Goal: Transaction & Acquisition: Obtain resource

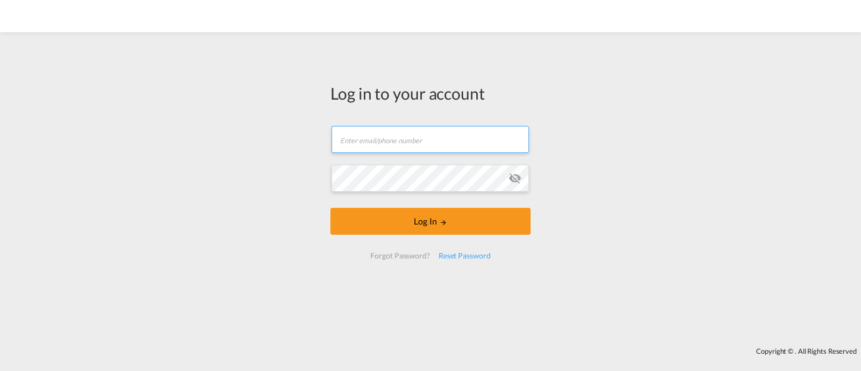
type input "[EMAIL_ADDRESS][DOMAIN_NAME]"
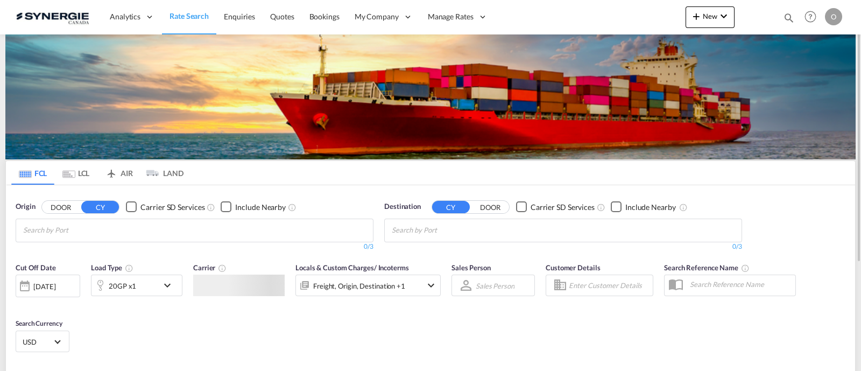
click at [791, 18] on md-icon "icon-magnify" at bounding box center [789, 18] width 12 height 12
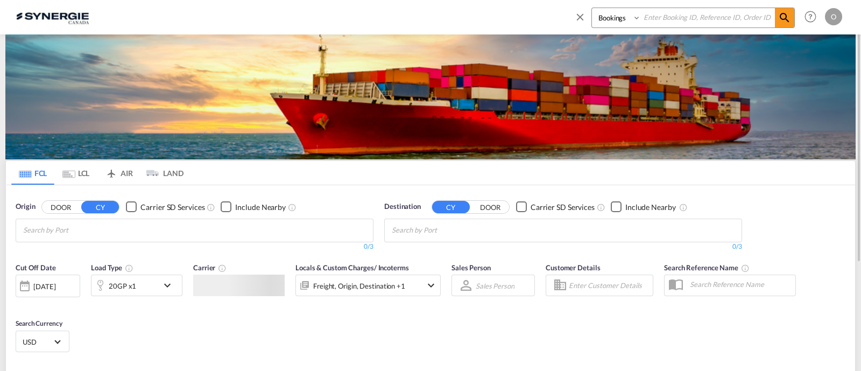
click at [616, 22] on select "Bookings Quotes Enquiries" at bounding box center [617, 17] width 51 height 19
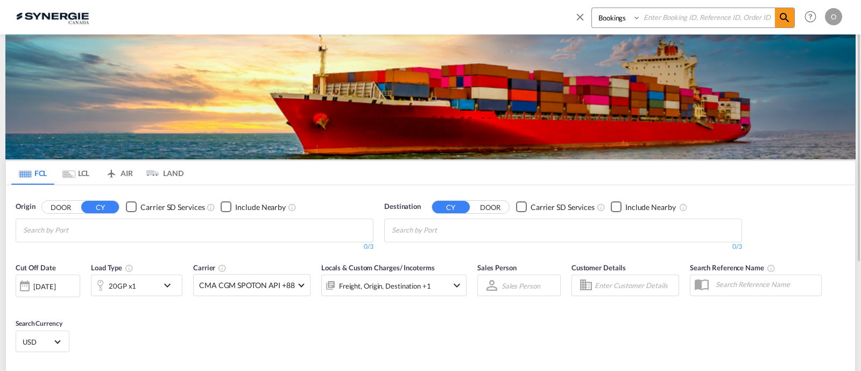
select select "Quotes"
click at [592, 8] on select "Bookings Quotes Enquiries" at bounding box center [617, 17] width 51 height 19
click at [669, 19] on input at bounding box center [708, 17] width 134 height 19
paste input "SYC000012336"
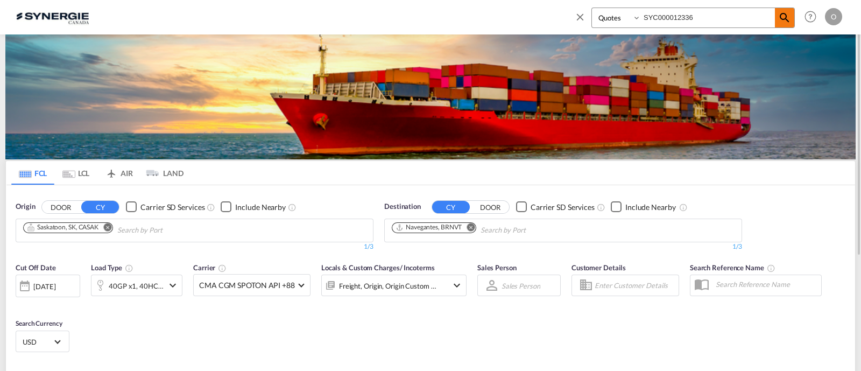
type input "SYC000012336"
click at [783, 18] on md-icon "icon-magnify" at bounding box center [784, 17] width 13 height 13
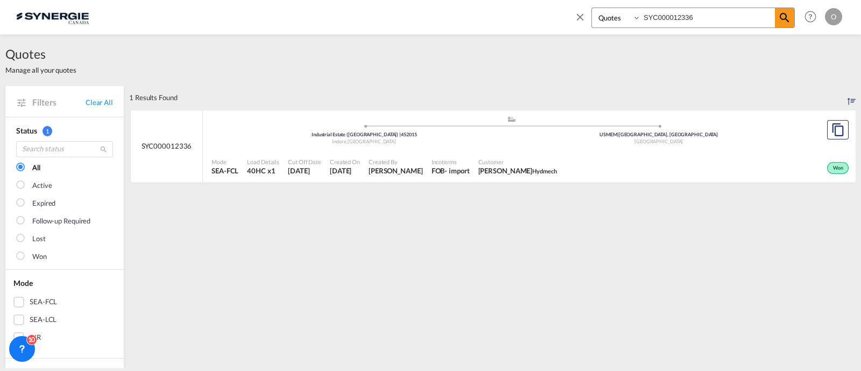
click at [399, 158] on span "Created By" at bounding box center [395, 162] width 54 height 8
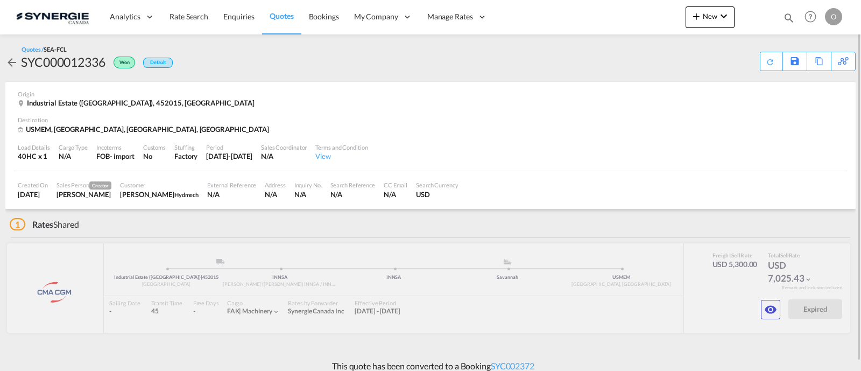
scroll to position [9, 0]
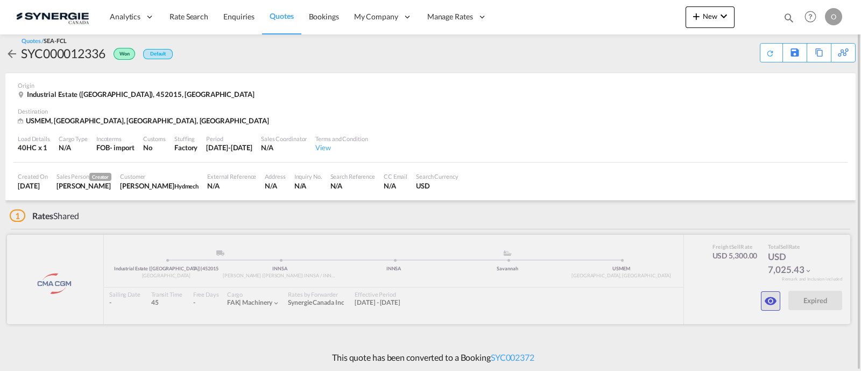
click at [778, 302] on button "button" at bounding box center [770, 300] width 19 height 19
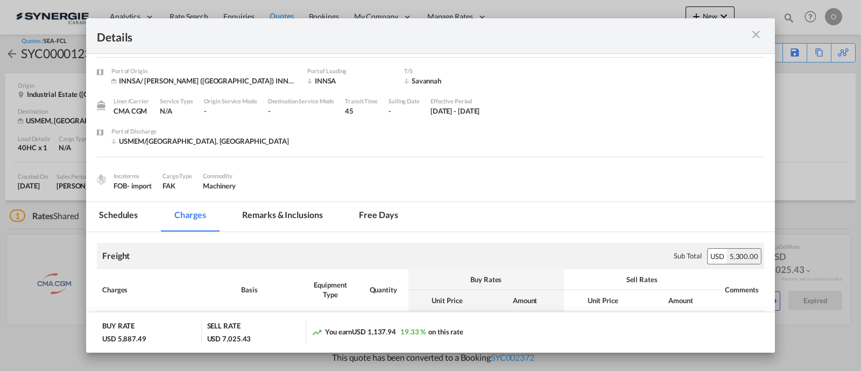
scroll to position [0, 0]
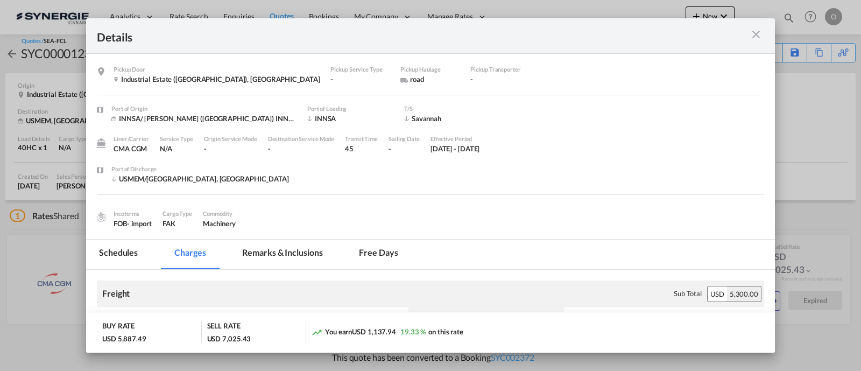
click at [754, 33] on md-icon "icon-close m-3 fg-AAA8AD cursor" at bounding box center [755, 34] width 13 height 13
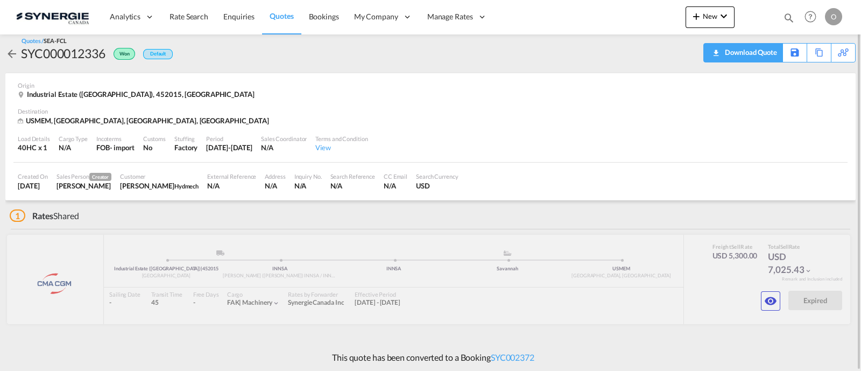
click at [763, 54] on div "Download Quote" at bounding box center [749, 52] width 55 height 17
